Goal: Task Accomplishment & Management: Complete application form

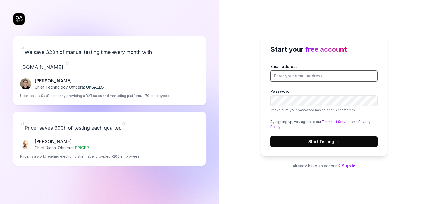
click at [322, 76] on input "Email address" at bounding box center [323, 75] width 107 height 11
drag, startPoint x: 381, startPoint y: 109, endPoint x: 379, endPoint y: 112, distance: 2.9
click at [381, 109] on div "Start your free account Email address Password Make sure your password has at l…" at bounding box center [323, 95] width 125 height 121
click at [323, 76] on input "Email address" at bounding box center [323, 75] width 107 height 11
type input "[EMAIL_ADDRESS][DOMAIN_NAME]"
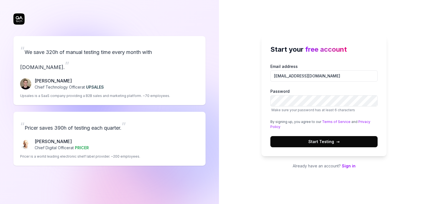
click at [311, 138] on button "Start Testing →" at bounding box center [323, 141] width 107 height 11
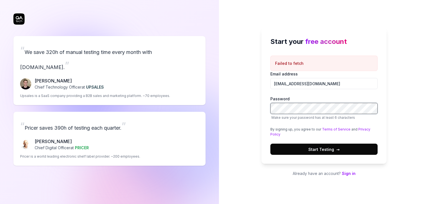
click at [270, 108] on div "Start your free account Failed to fetch Email address [EMAIL_ADDRESS][DOMAIN_NA…" at bounding box center [323, 96] width 125 height 136
click at [328, 149] on span "Start Testing →" at bounding box center [323, 149] width 31 height 6
